Goal: Share content: Share content

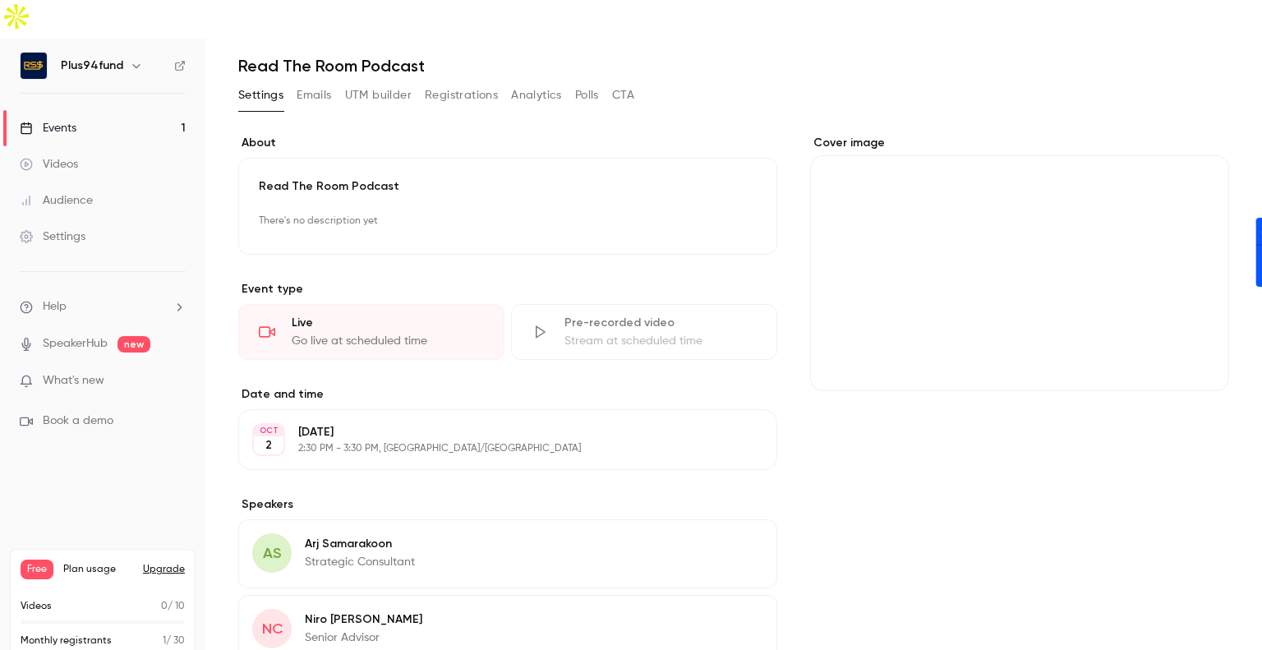
scroll to position [232, 0]
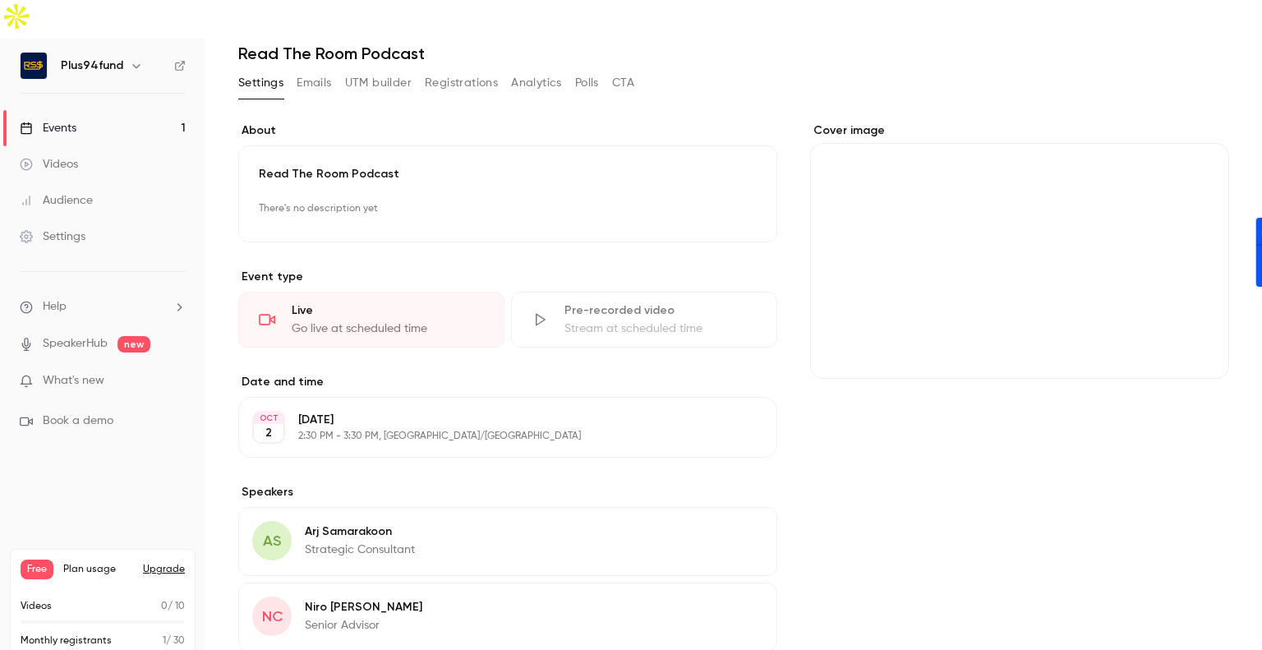
click at [113, 146] on link "Videos" at bounding box center [102, 164] width 205 height 36
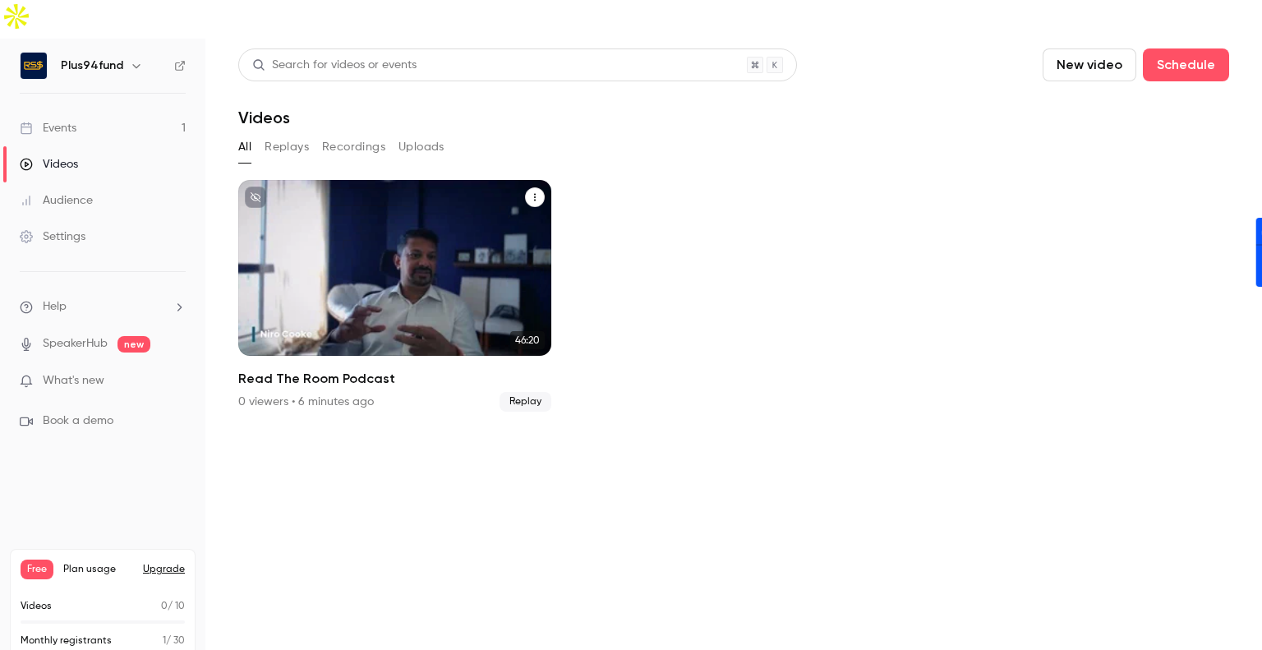
click at [454, 258] on div "Read The Room Podcast" at bounding box center [394, 268] width 313 height 176
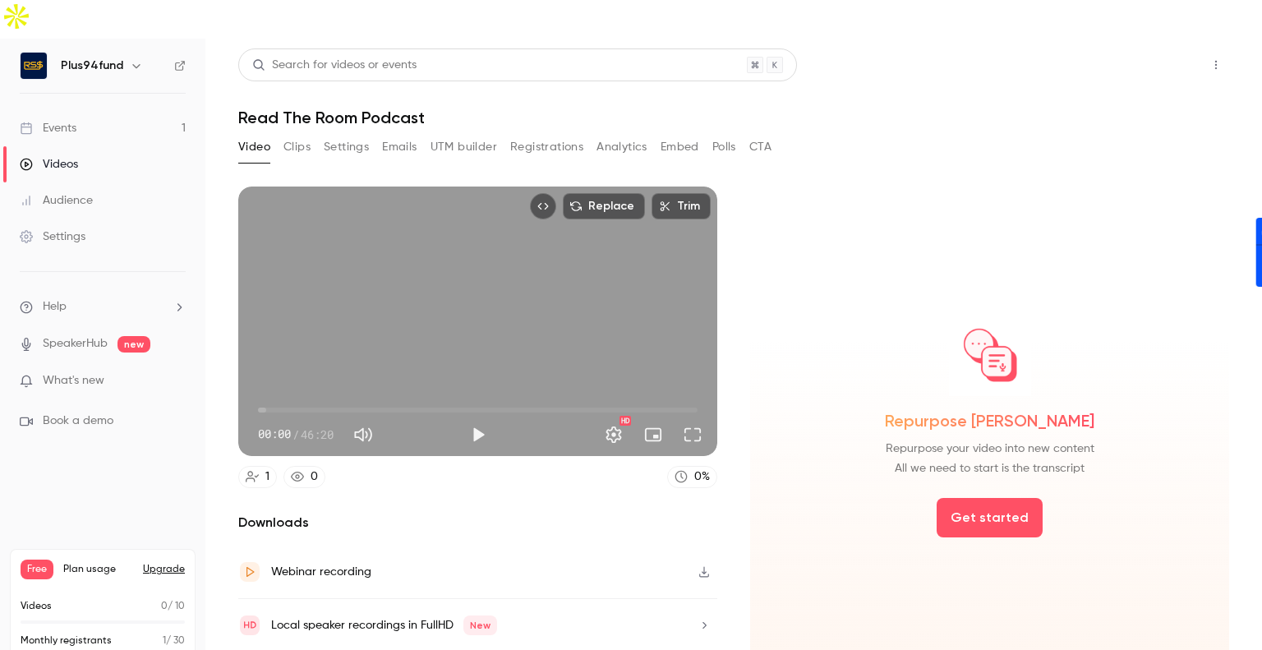
click at [1141, 48] on button "Share" at bounding box center [1157, 64] width 65 height 33
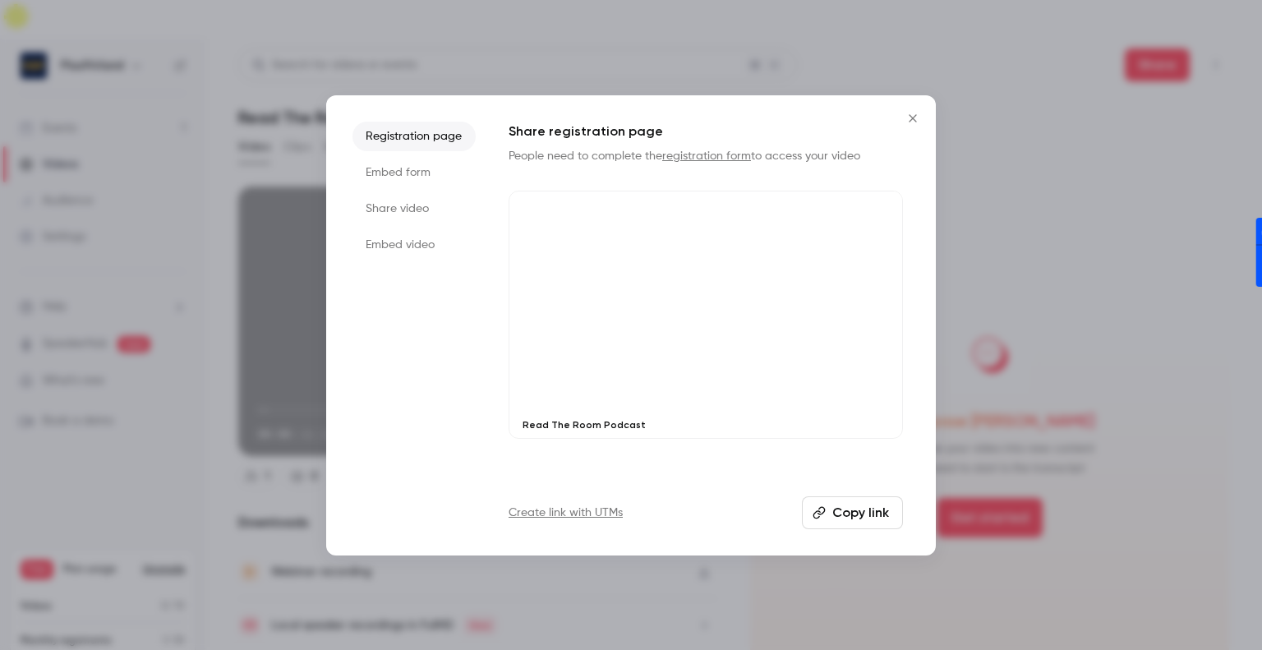
click at [859, 515] on button "Copy link" at bounding box center [852, 512] width 101 height 33
click at [915, 114] on icon "Close" at bounding box center [912, 117] width 7 height 7
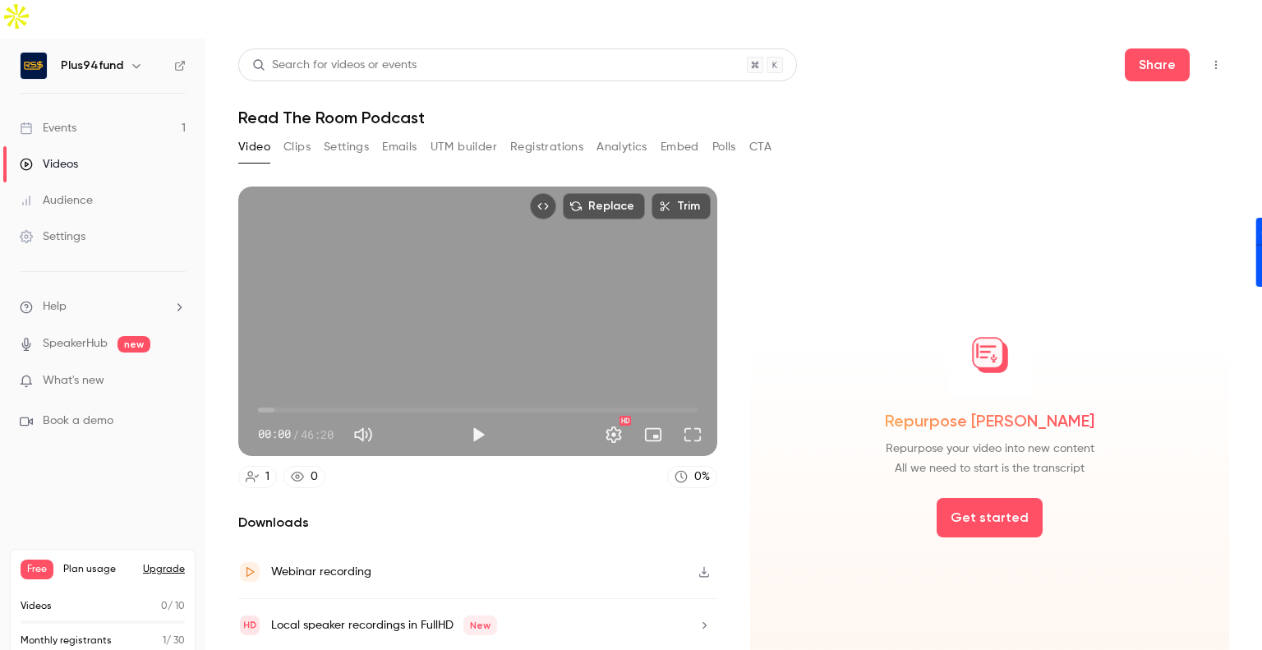
scroll to position [12, 0]
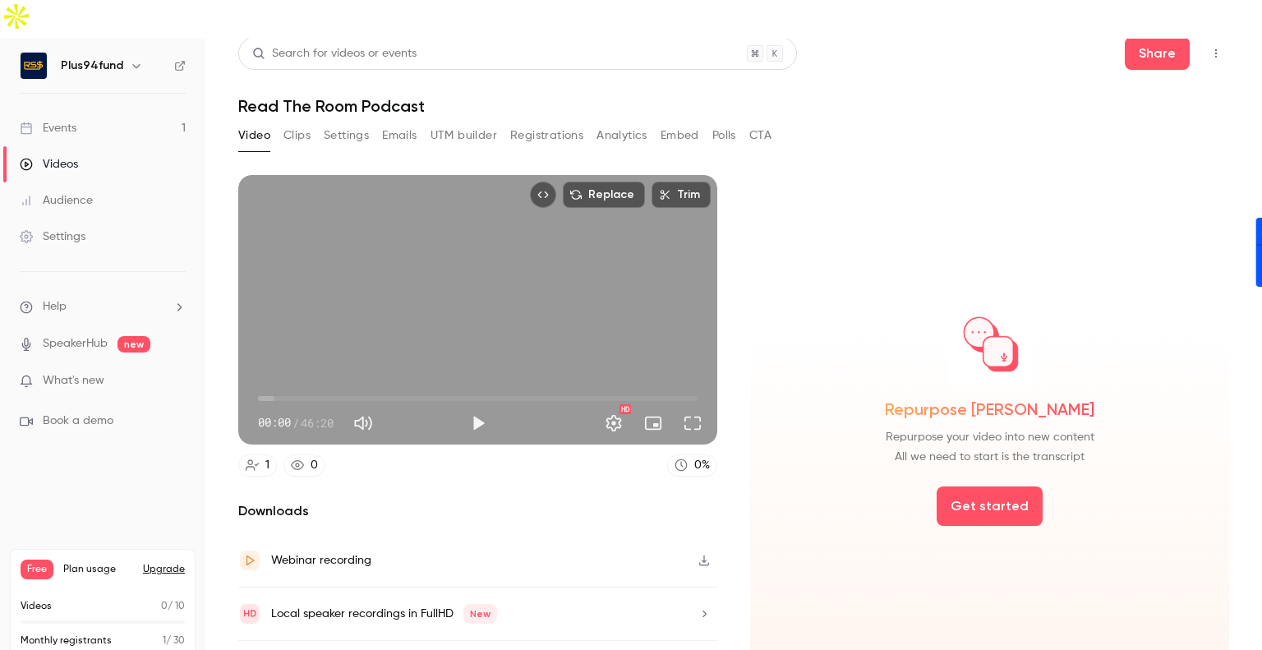
click at [699, 556] on icon "button" at bounding box center [704, 561] width 10 height 11
